Goal: Find specific page/section: Find specific page/section

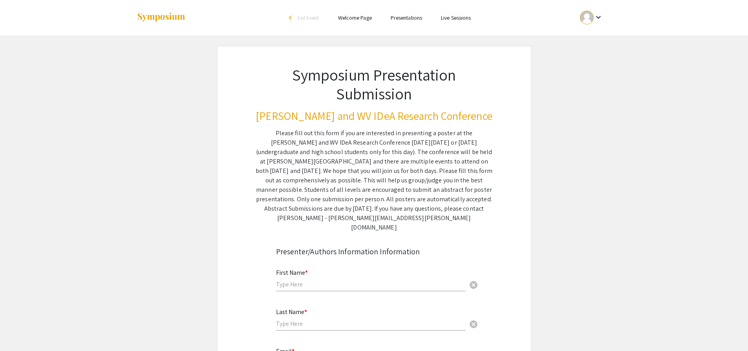
click at [603, 13] on mat-icon "keyboard_arrow_down" at bounding box center [598, 17] width 9 height 9
click at [601, 39] on button "My Account" at bounding box center [596, 38] width 48 height 19
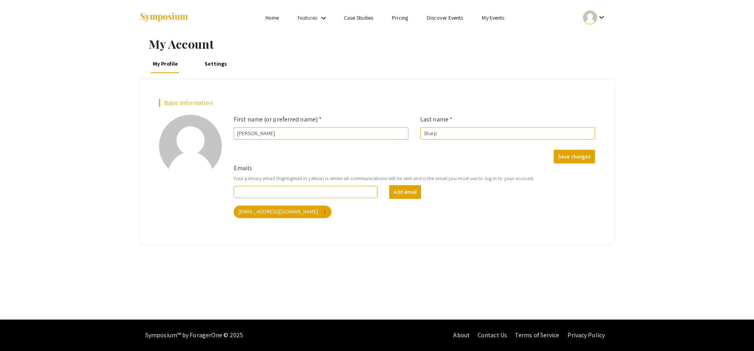
click at [513, 20] on li "My Events" at bounding box center [493, 17] width 41 height 9
click at [486, 20] on link "My Events" at bounding box center [493, 17] width 22 height 7
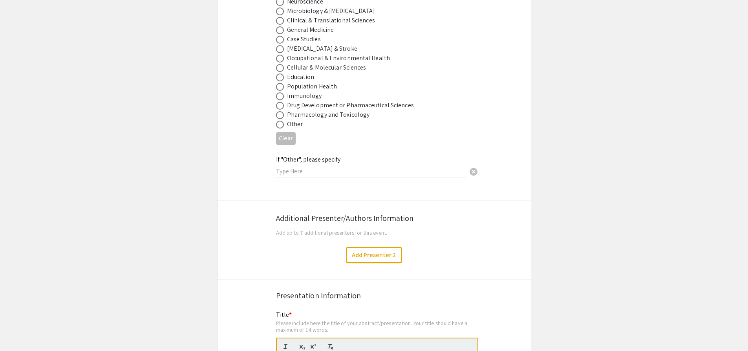
scroll to position [952, 0]
